Goal: Task Accomplishment & Management: Complete application form

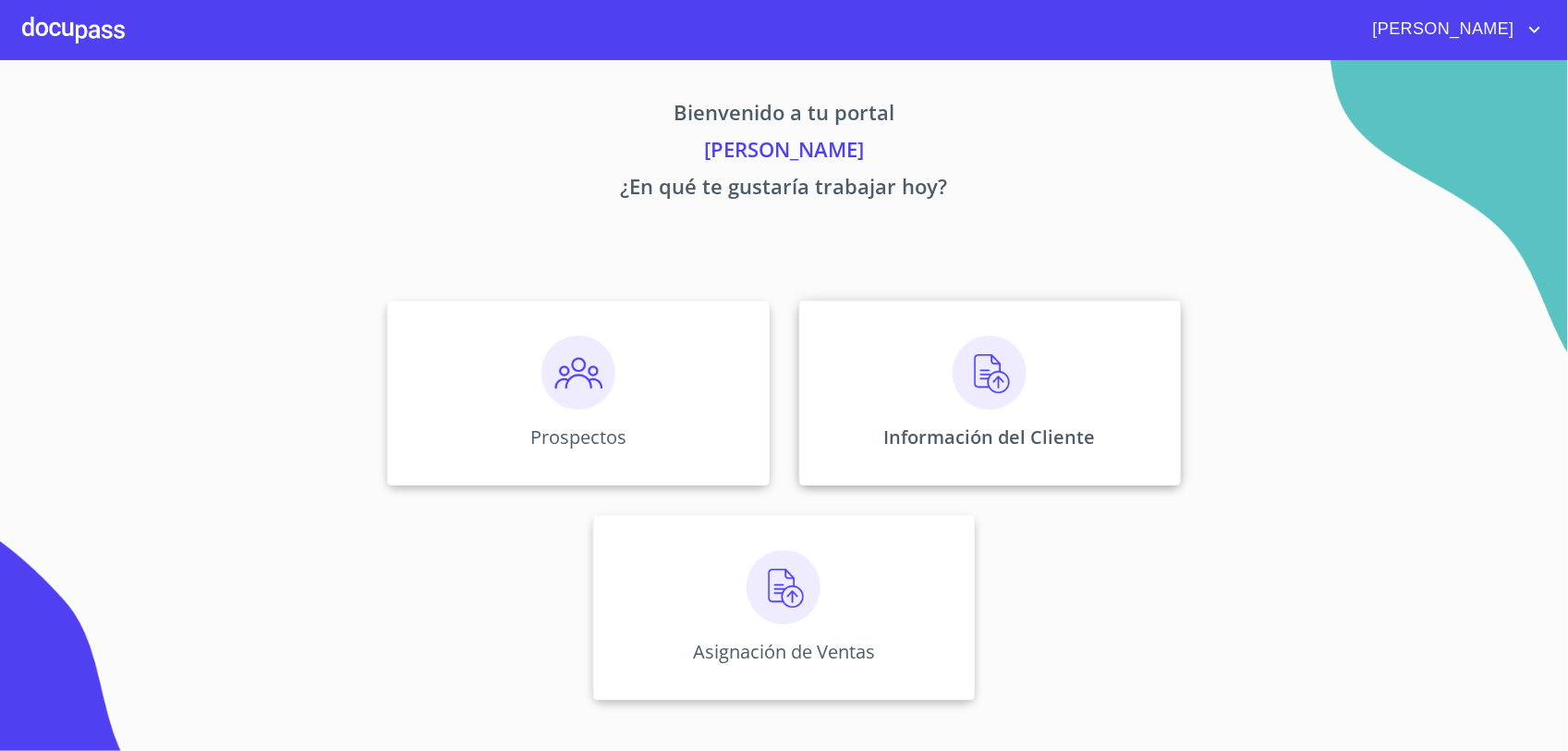
click at [985, 414] on div "Información del Cliente" at bounding box center [989, 393] width 382 height 185
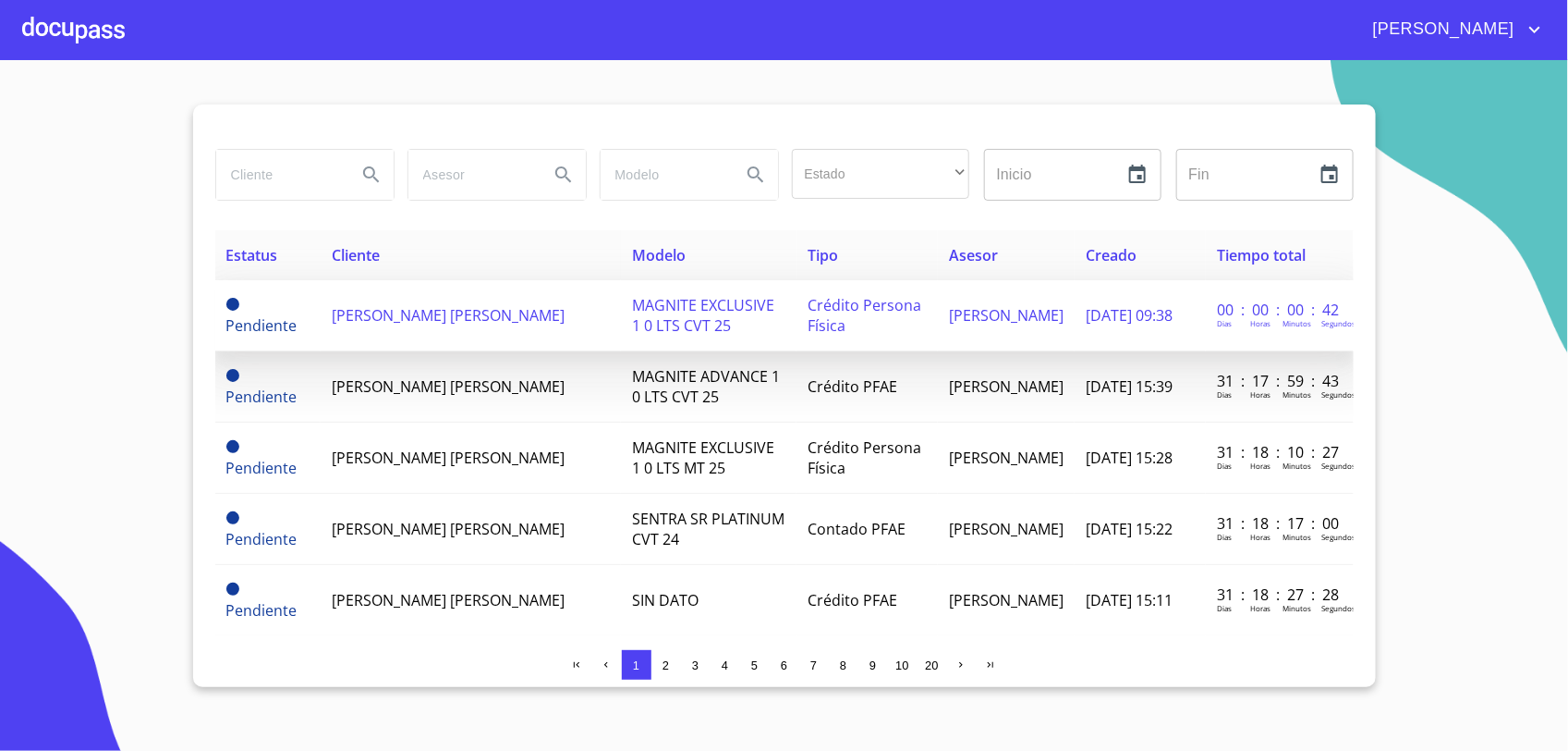
click at [500, 338] on td "[PERSON_NAME] [PERSON_NAME]" at bounding box center [470, 315] width 300 height 71
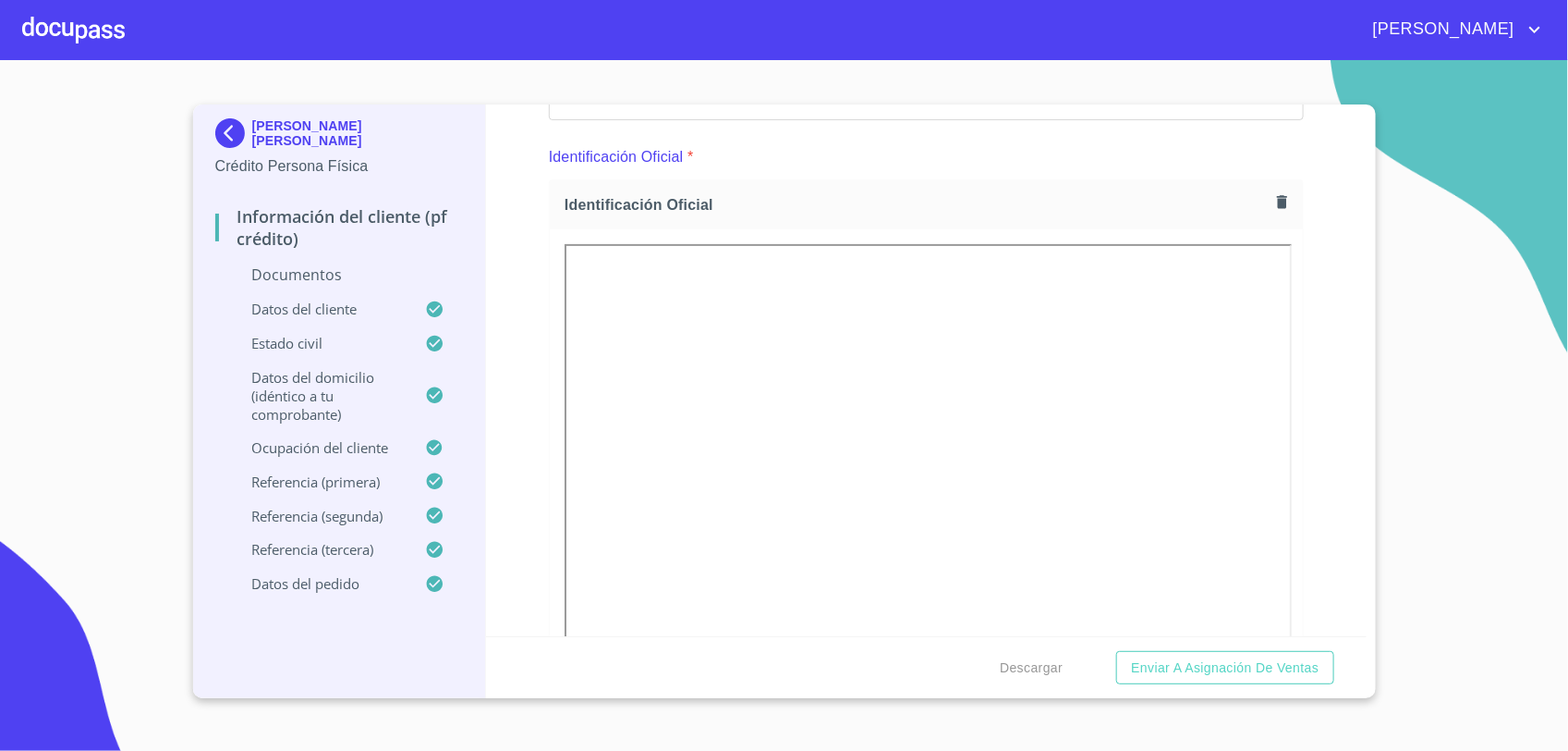
scroll to position [231, 0]
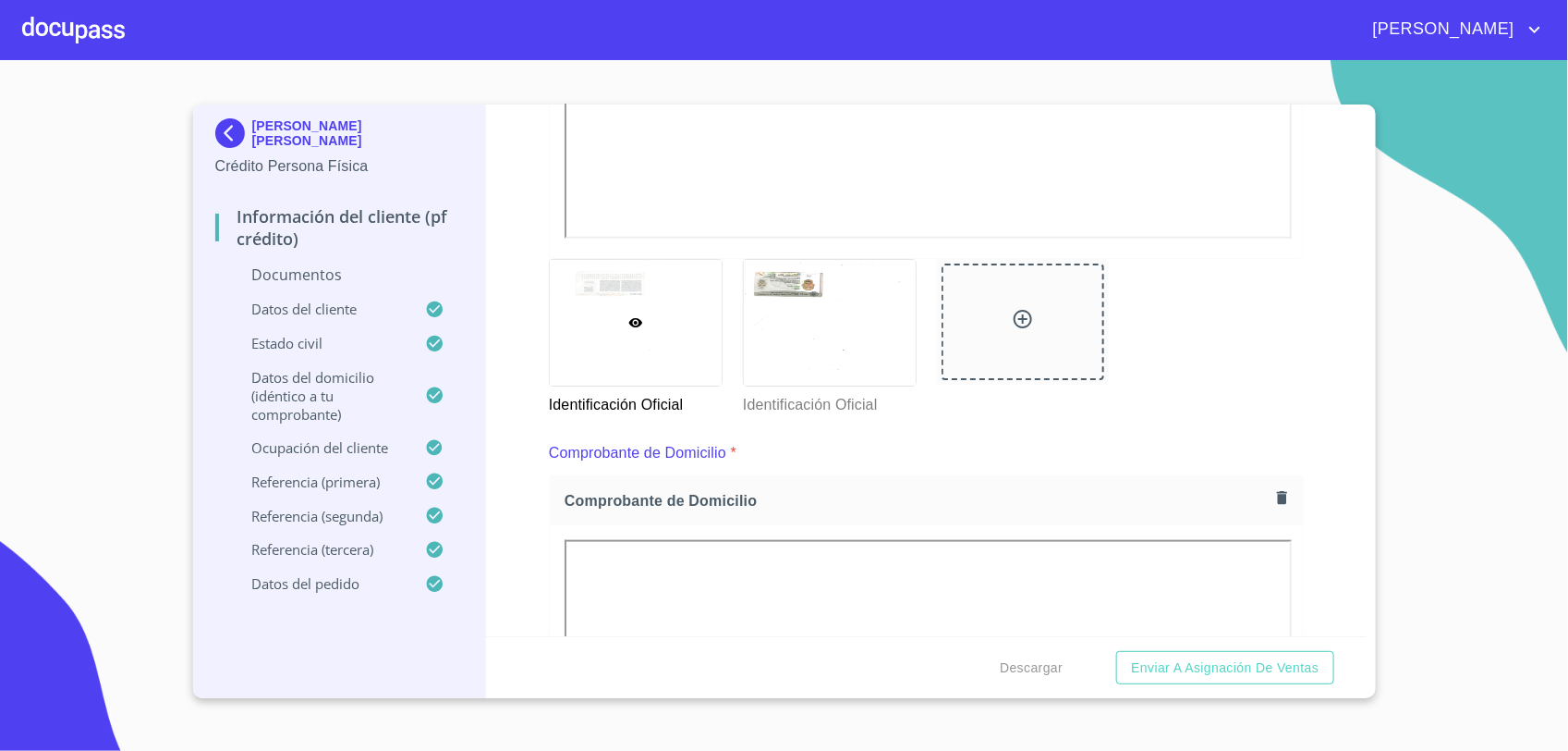
click at [710, 301] on div at bounding box center [635, 322] width 172 height 125
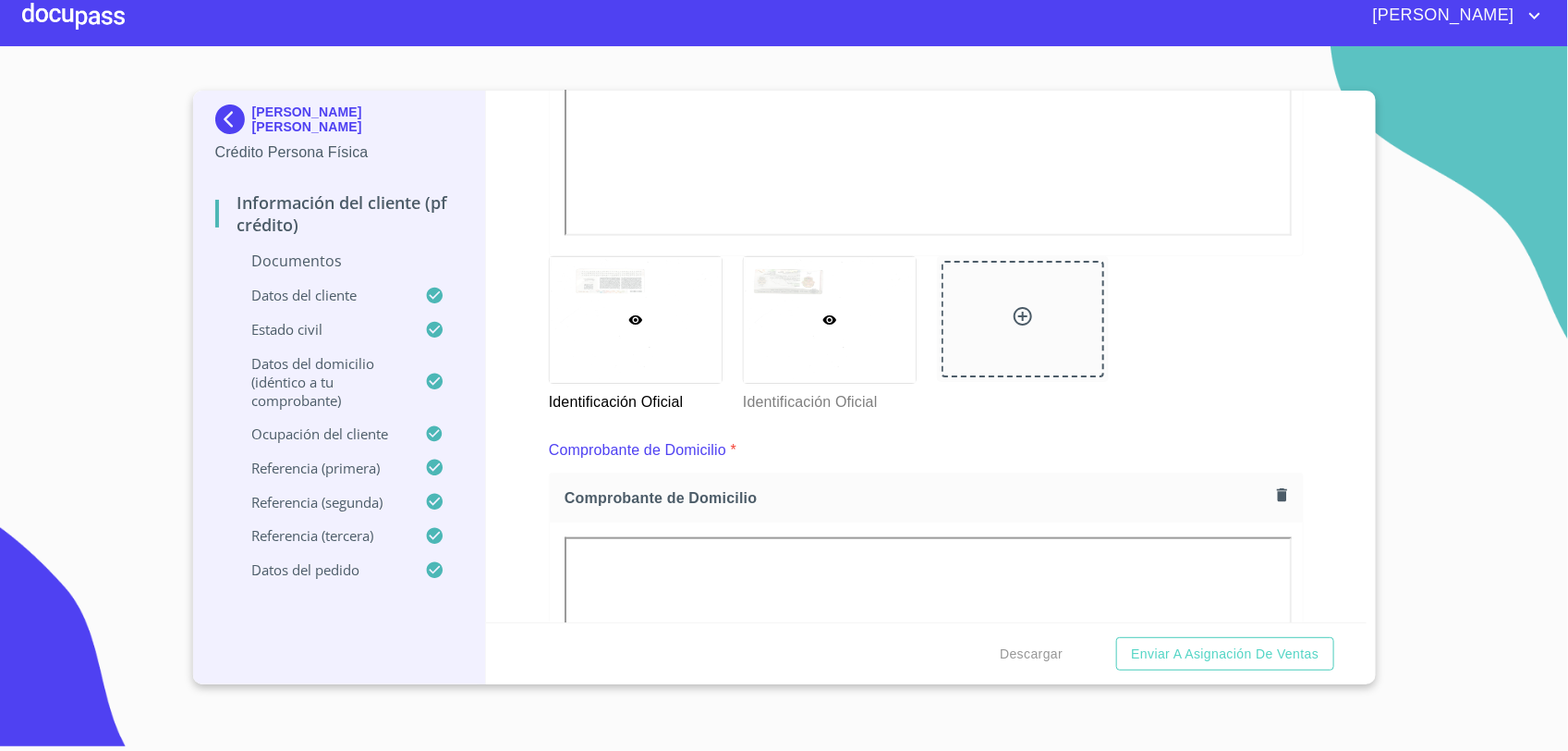
click at [801, 333] on div at bounding box center [829, 320] width 172 height 125
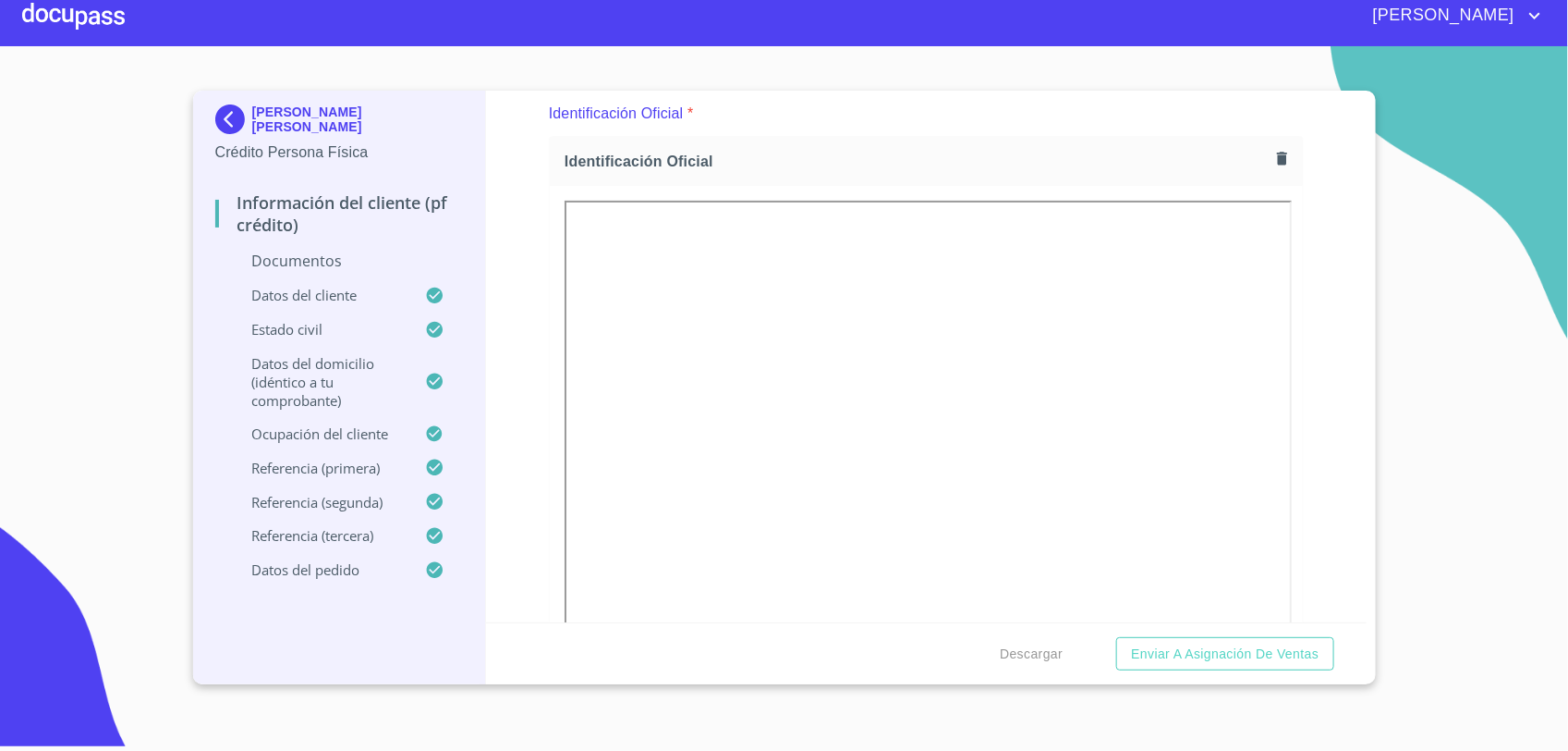
scroll to position [105, 0]
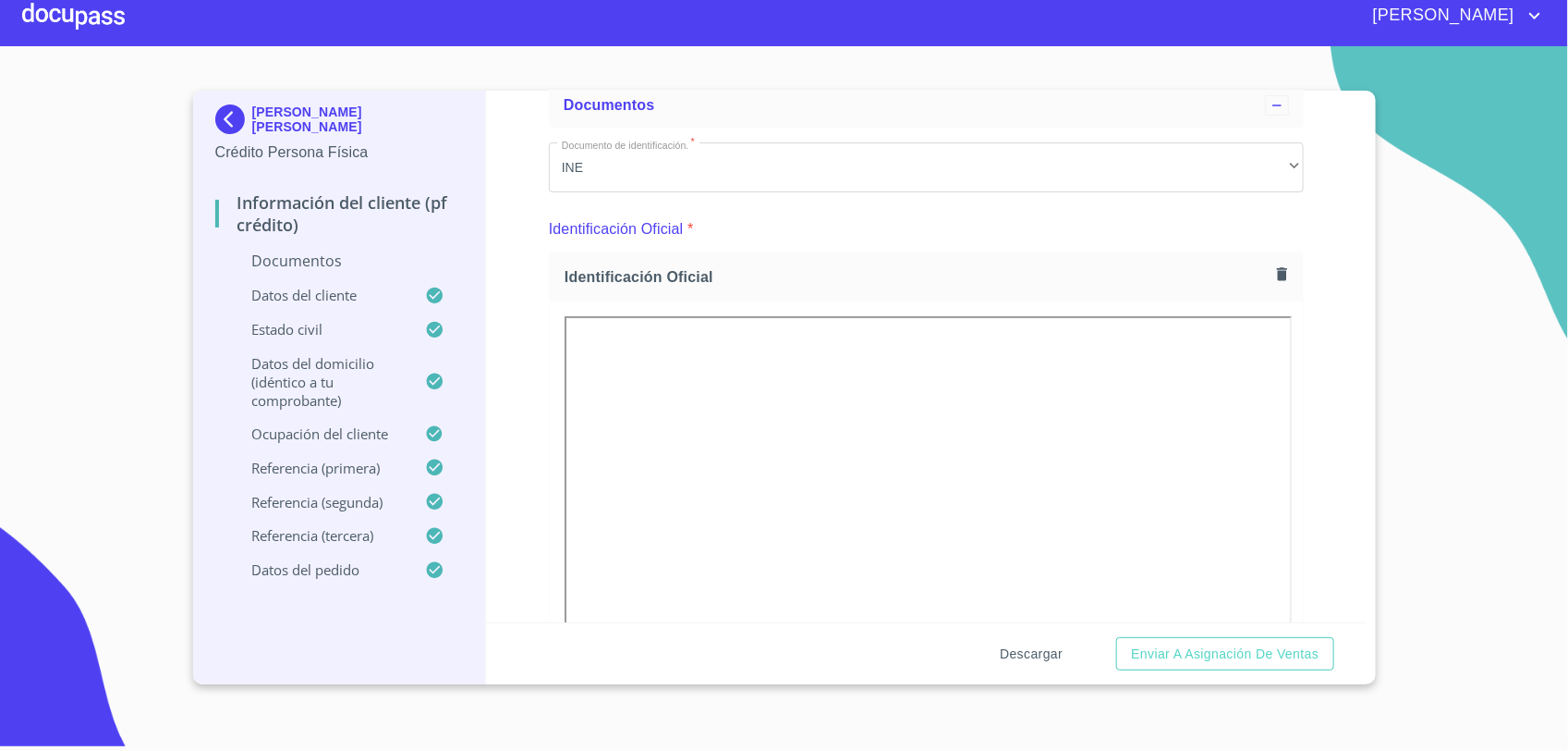
click at [1030, 658] on span "Descargar" at bounding box center [1031, 654] width 63 height 23
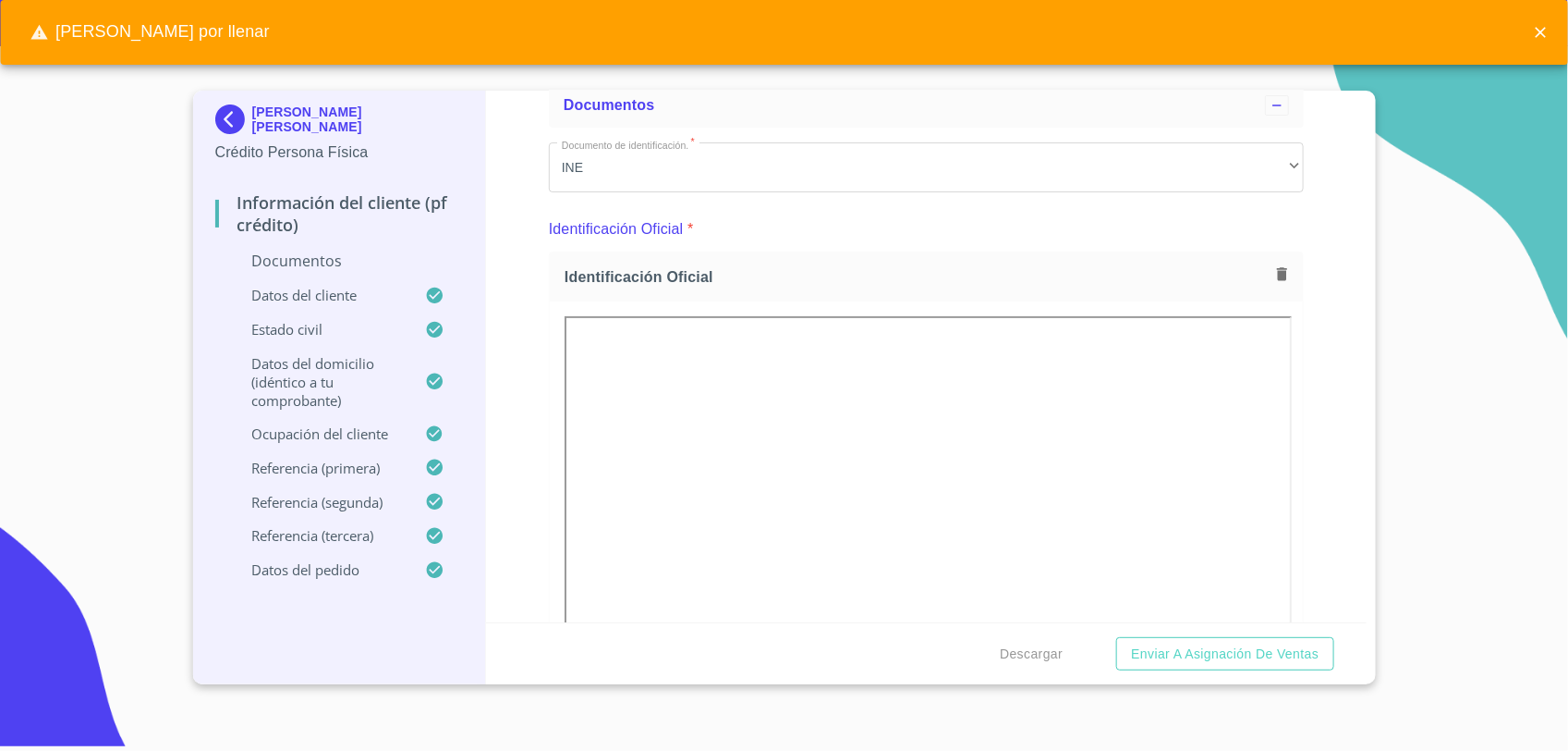
click at [340, 252] on p "Documentos" at bounding box center [340, 260] width 249 height 20
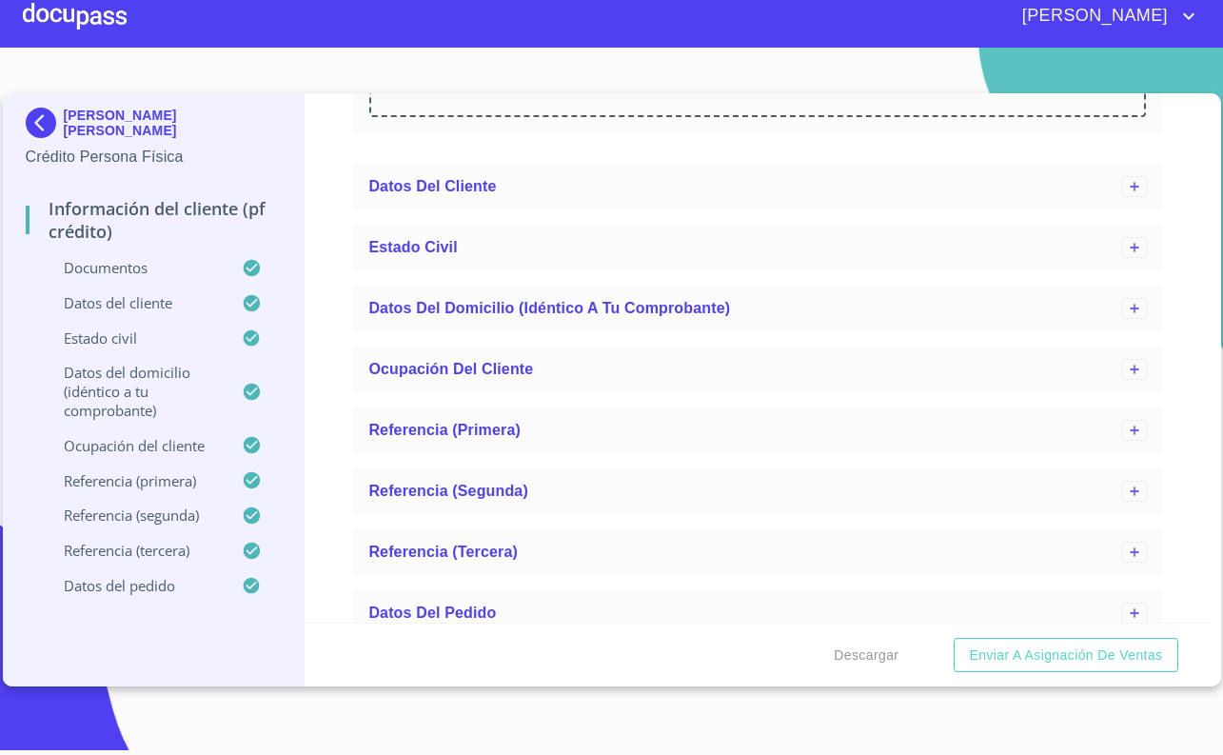
scroll to position [4044, 0]
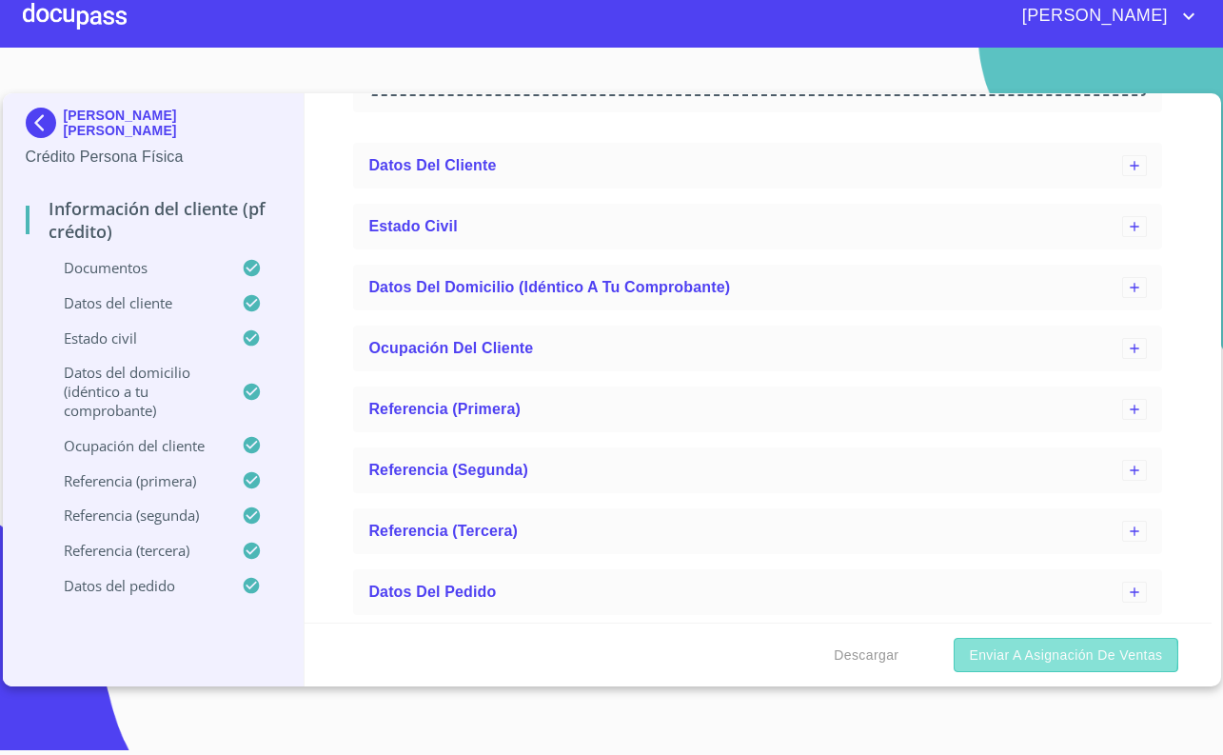
click at [1007, 655] on span "Enviar a Asignación de Ventas" at bounding box center [1065, 655] width 193 height 24
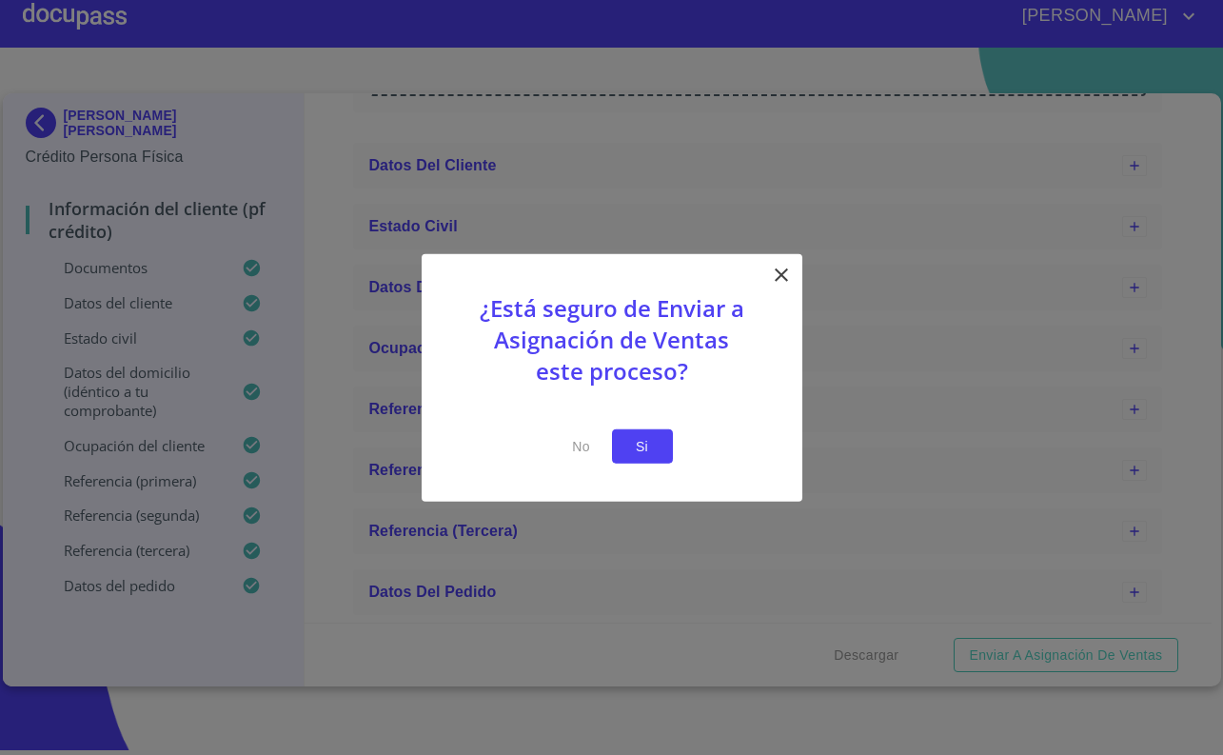
click at [645, 459] on button "Si" at bounding box center [642, 445] width 61 height 35
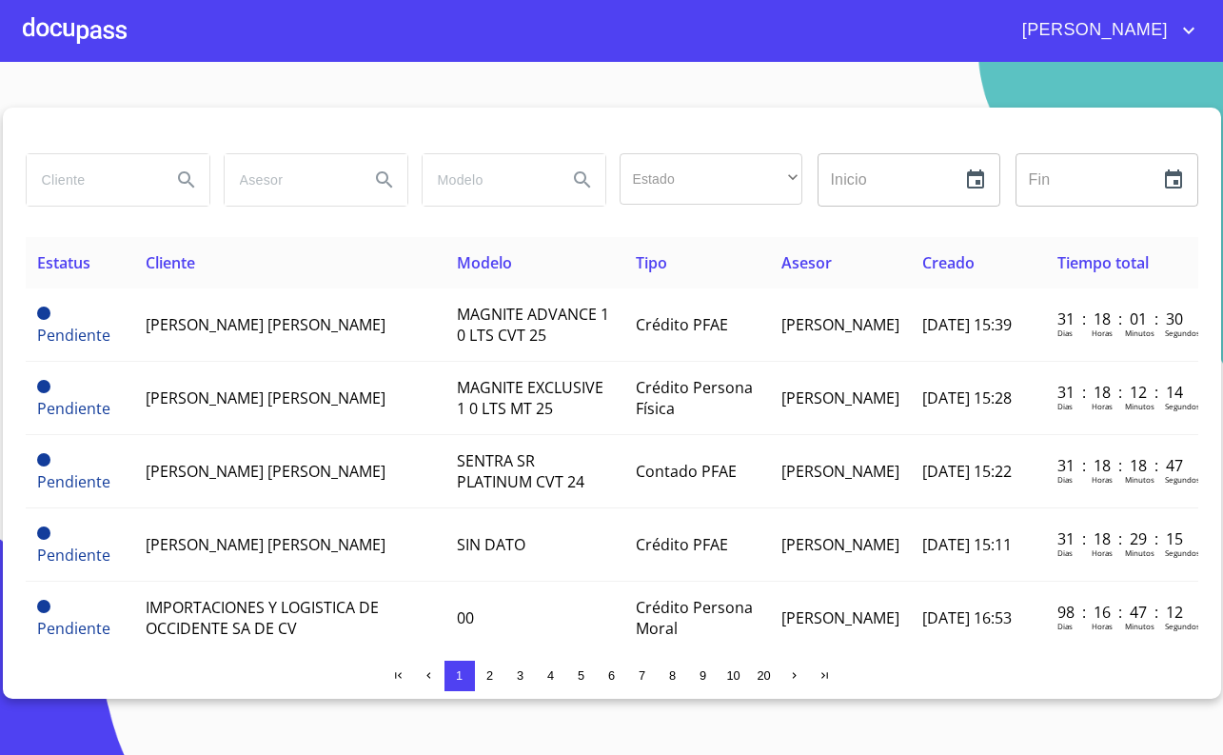
click at [101, 163] on input "search" at bounding box center [91, 179] width 129 height 51
click at [83, 179] on input "search" at bounding box center [91, 179] width 129 height 51
type input "[PERSON_NAME]"
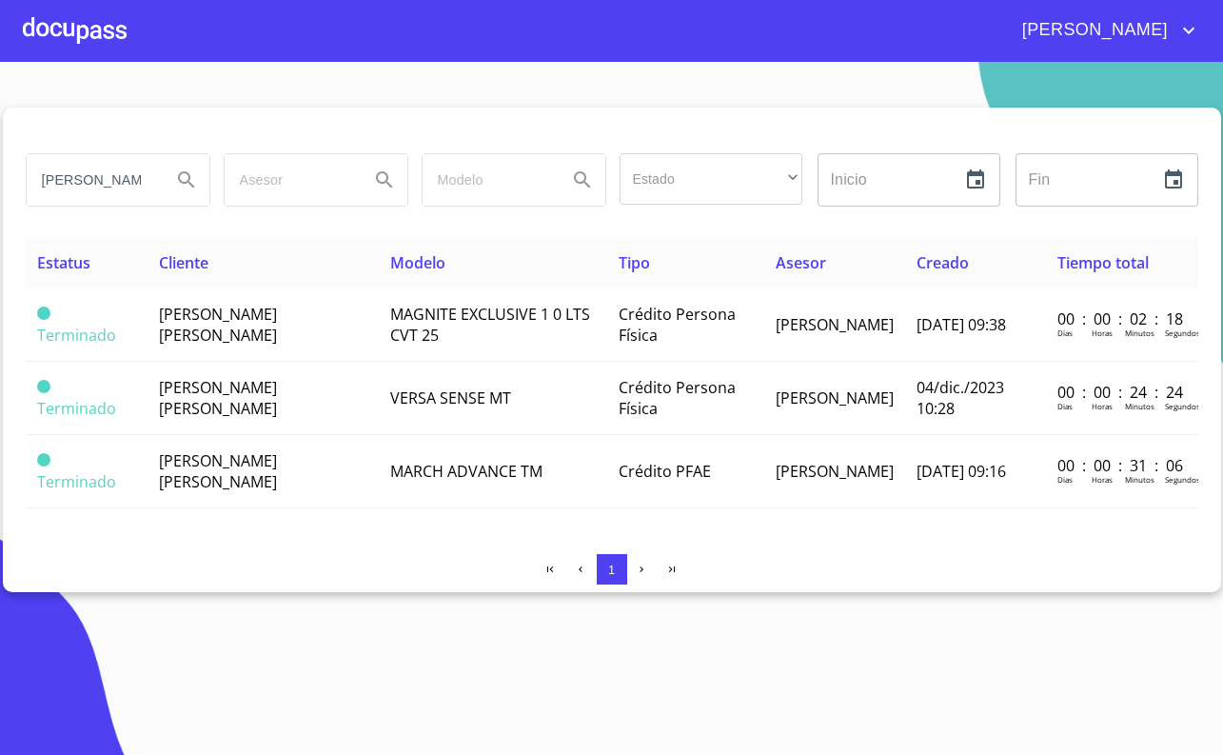
click at [315, 108] on div at bounding box center [612, 131] width 1172 height 46
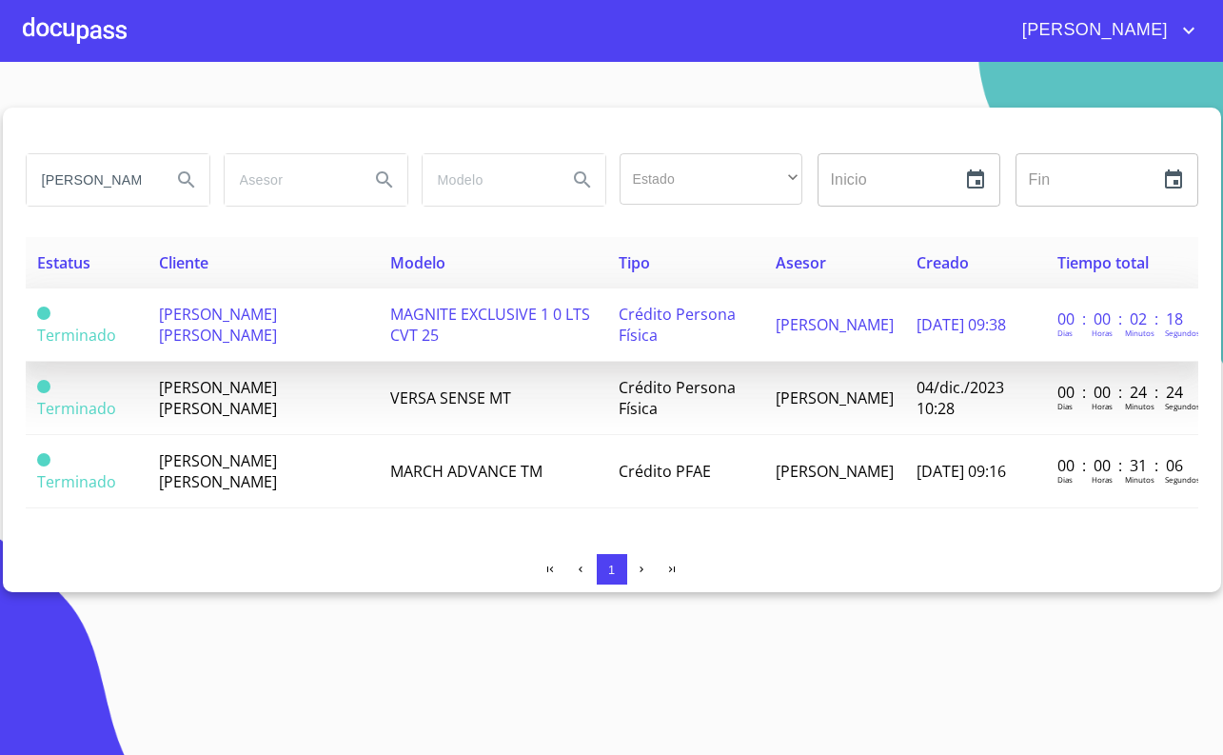
click at [304, 331] on td "[PERSON_NAME] [PERSON_NAME]" at bounding box center [262, 324] width 231 height 73
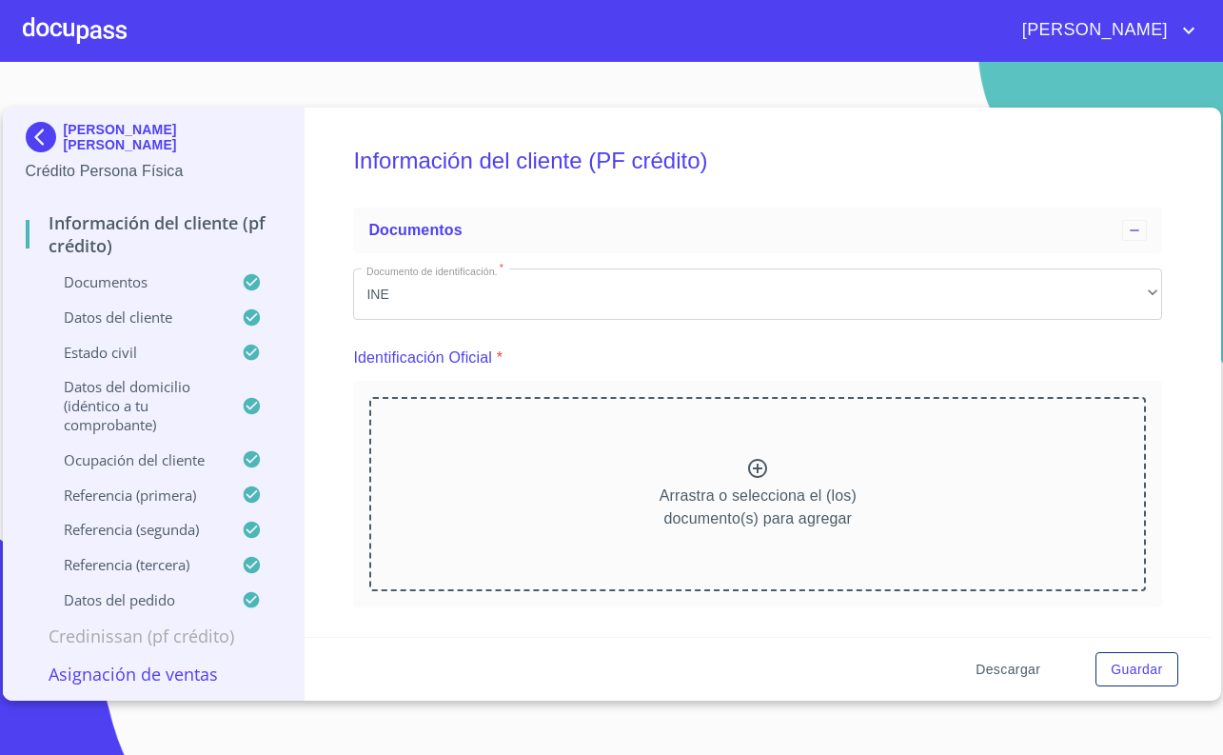
click at [1002, 667] on span "Descargar" at bounding box center [1007, 669] width 65 height 24
